Goal: Information Seeking & Learning: Compare options

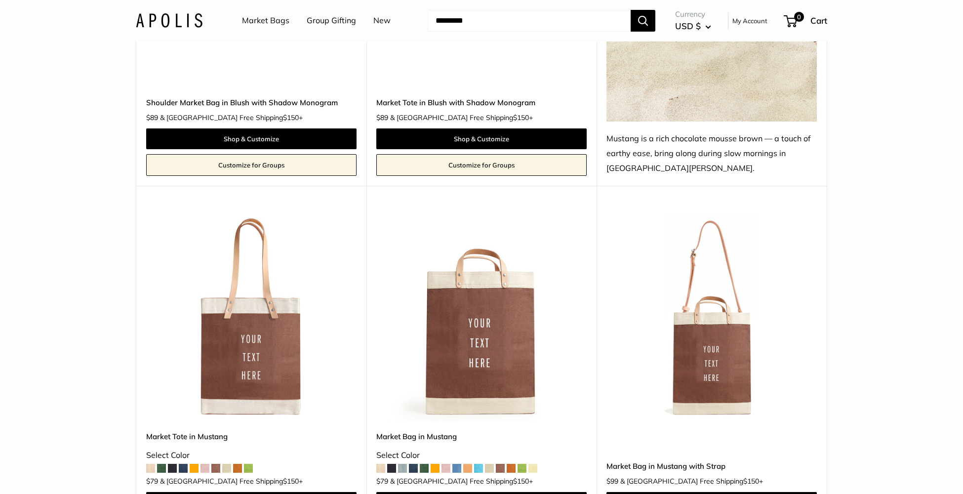
scroll to position [1826, 0]
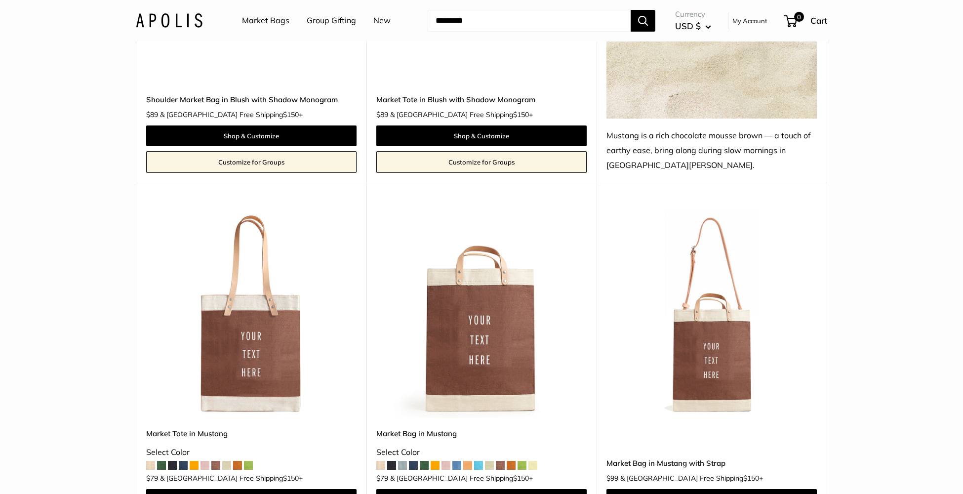
click at [0, 0] on img at bounding box center [0, 0] width 0 height 0
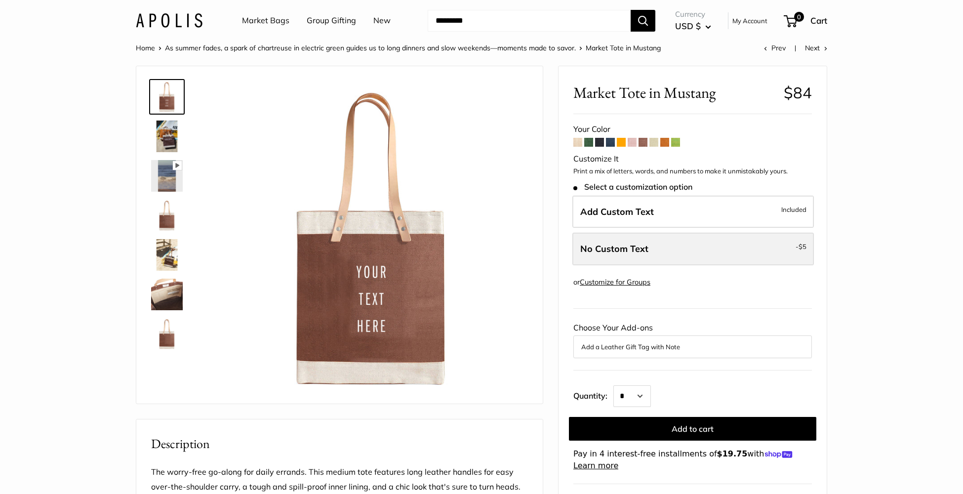
click at [604, 252] on span "No Custom Text" at bounding box center [614, 248] width 68 height 11
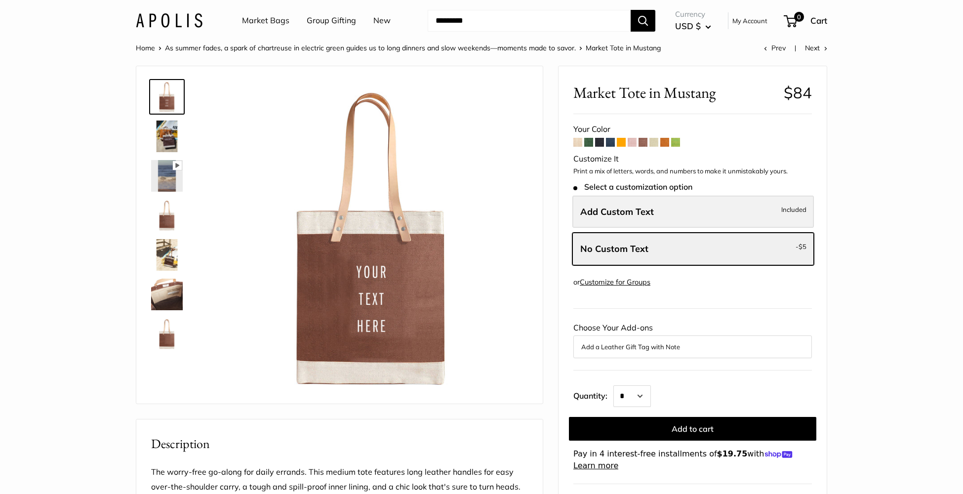
click at [611, 217] on label "Add Custom Text Included" at bounding box center [692, 211] width 241 height 33
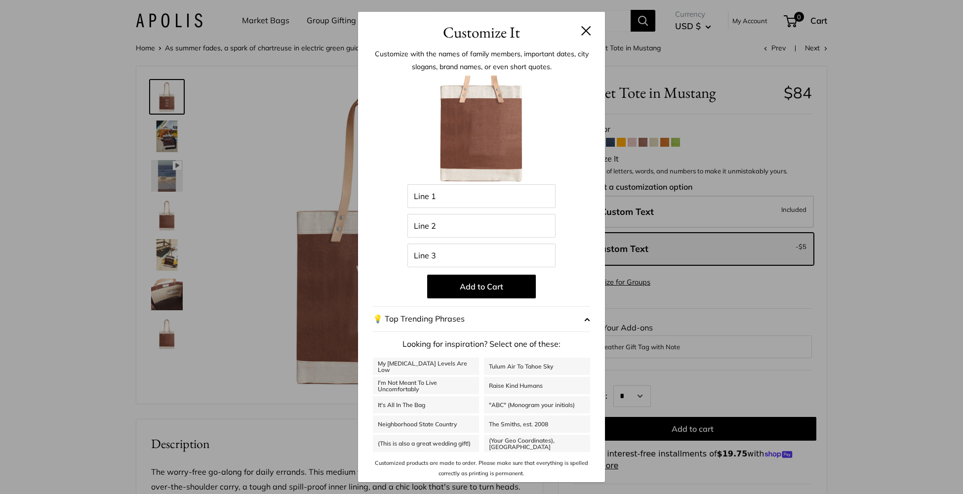
click at [586, 29] on button at bounding box center [586, 31] width 10 height 10
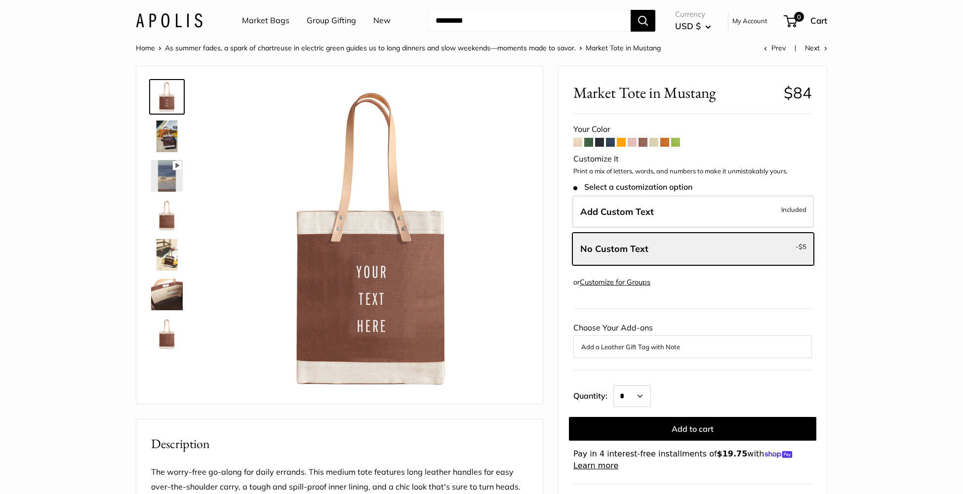
click at [632, 140] on span at bounding box center [631, 142] width 9 height 9
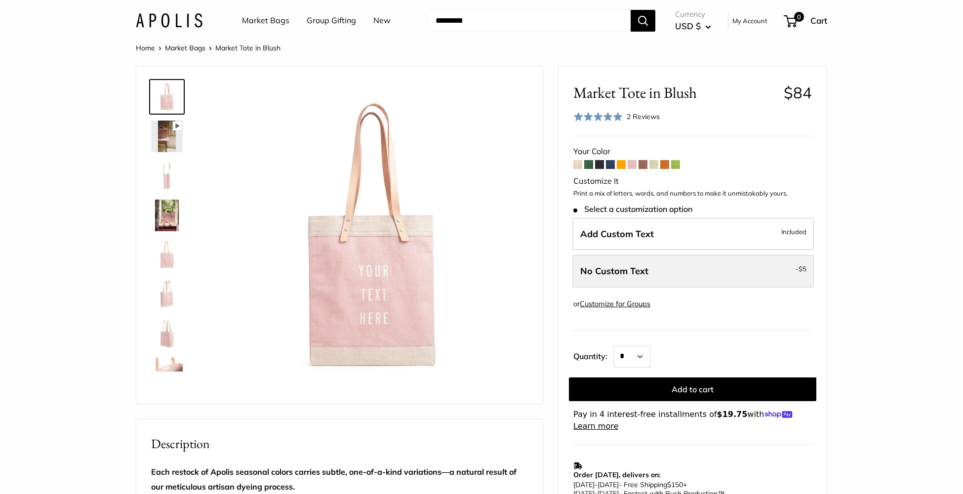
click at [604, 260] on label "No Custom Text - $5" at bounding box center [692, 271] width 241 height 33
click at [267, 17] on link "Market Bags" at bounding box center [265, 20] width 47 height 15
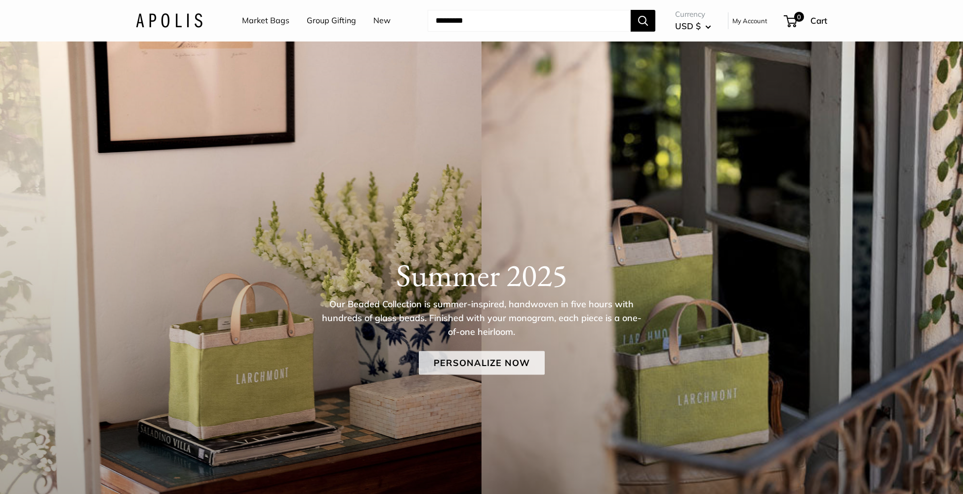
click at [449, 362] on link "Personalize Now" at bounding box center [482, 362] width 126 height 24
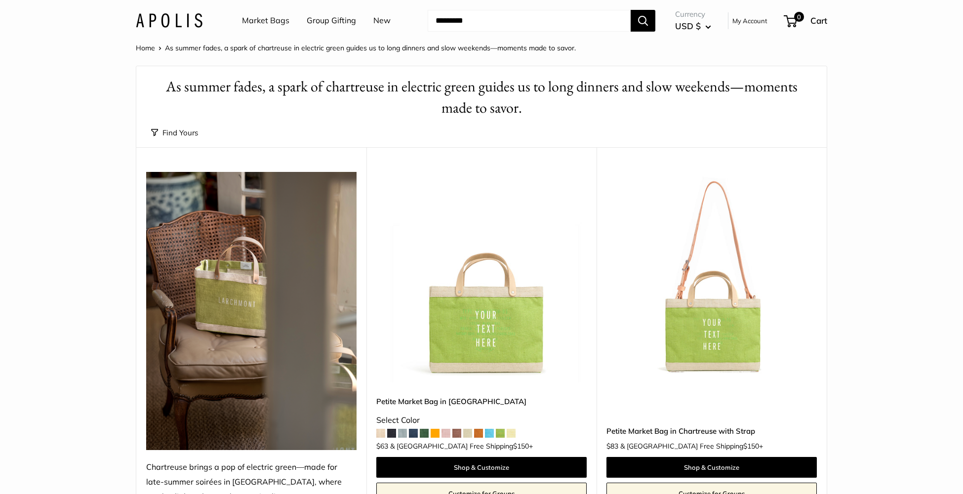
click at [194, 131] on button "Find Yours" at bounding box center [174, 133] width 47 height 14
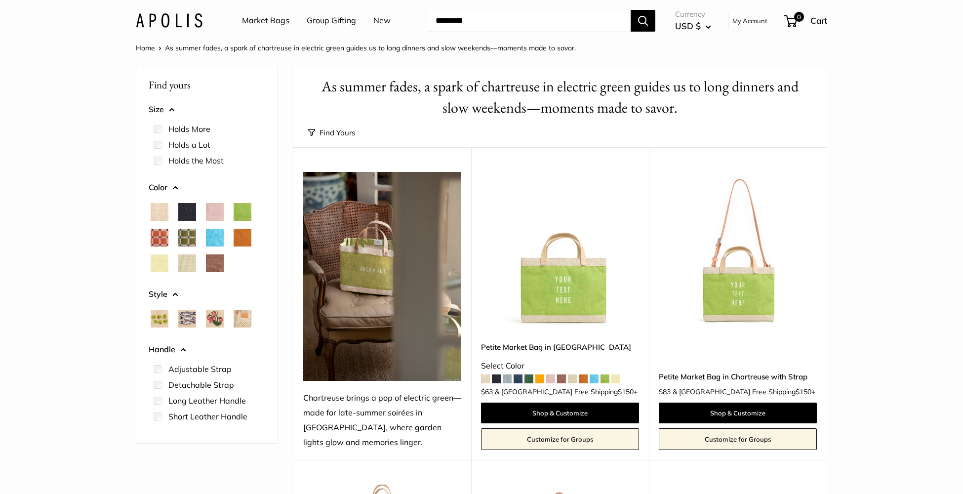
click at [185, 212] on span "Black" at bounding box center [187, 212] width 18 height 18
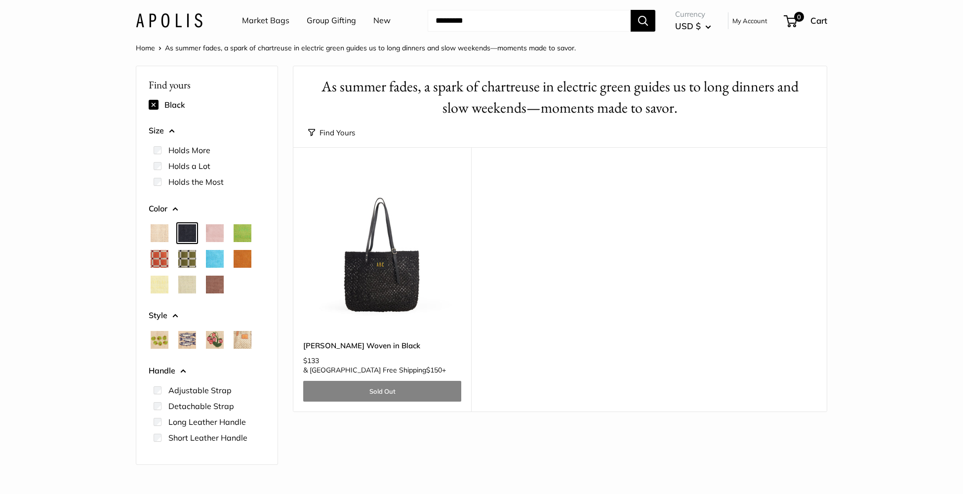
click at [235, 340] on span "Woven" at bounding box center [242, 340] width 18 height 18
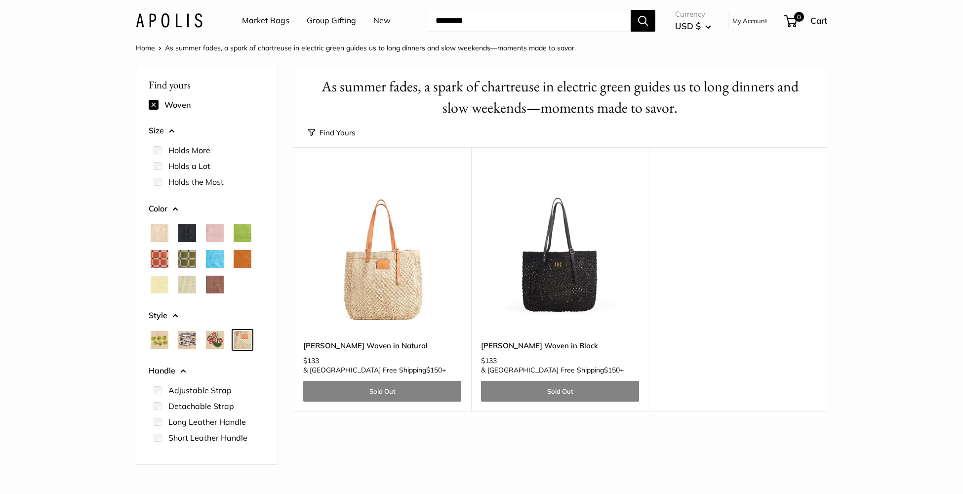
click at [0, 0] on img at bounding box center [0, 0] width 0 height 0
click at [188, 339] on span "Sardines" at bounding box center [187, 340] width 18 height 18
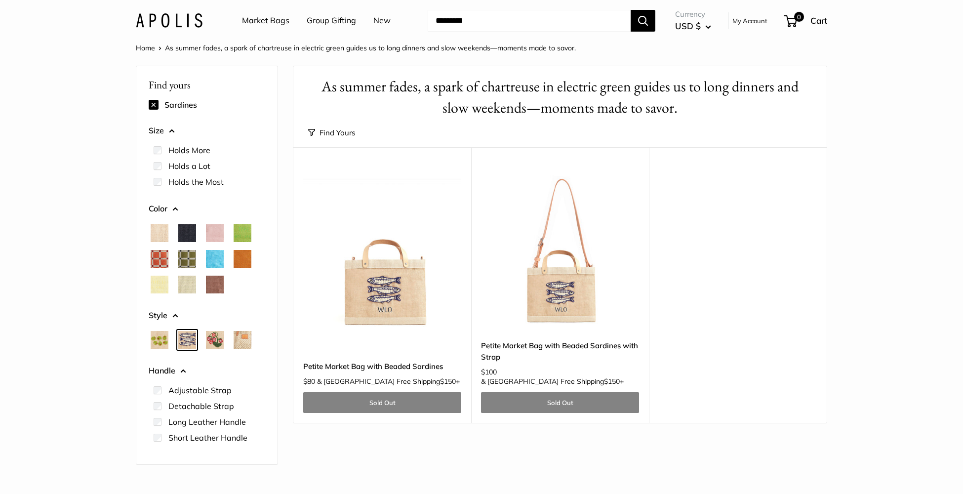
click at [0, 0] on img at bounding box center [0, 0] width 0 height 0
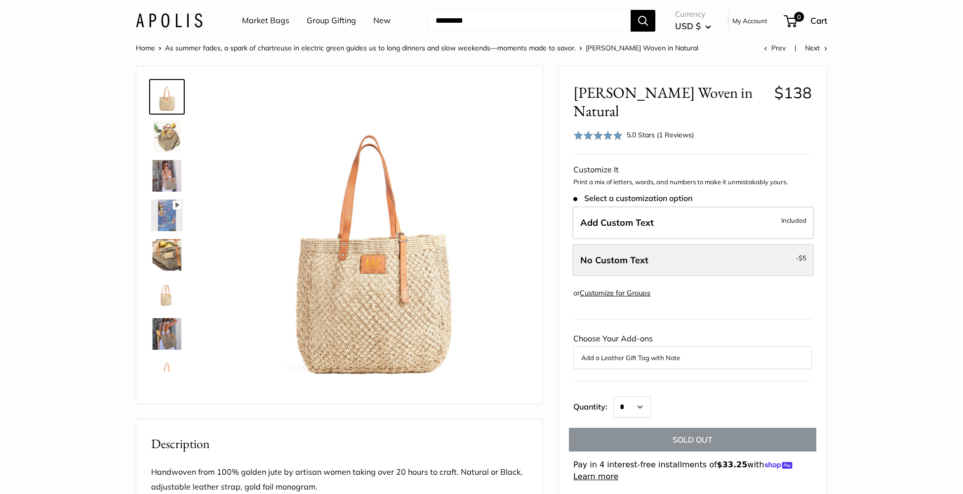
click at [608, 254] on span "No Custom Text" at bounding box center [614, 259] width 68 height 11
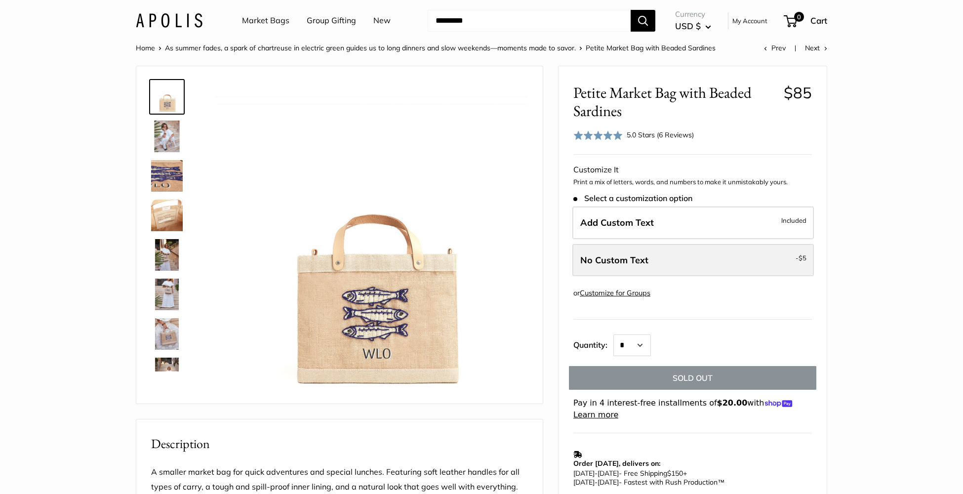
click at [661, 258] on label "No Custom Text - $5" at bounding box center [692, 260] width 241 height 33
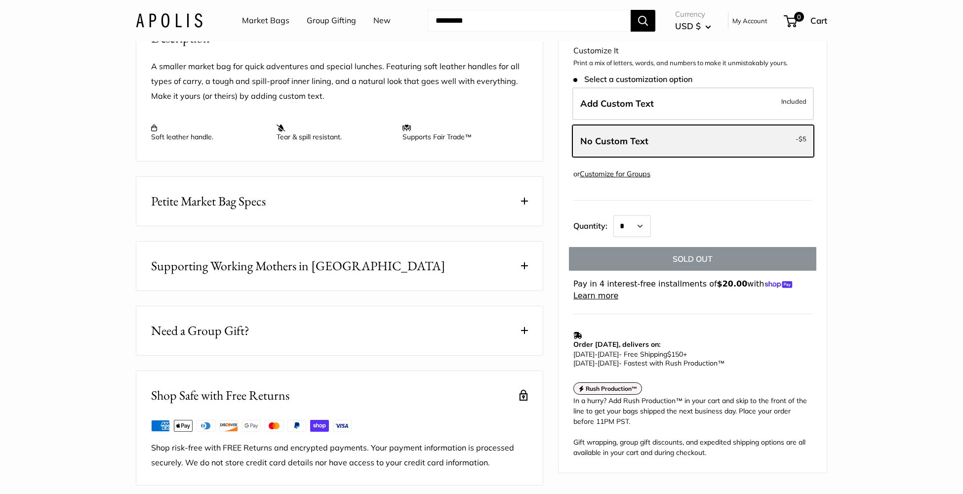
scroll to position [639, 0]
